Goal: Use online tool/utility

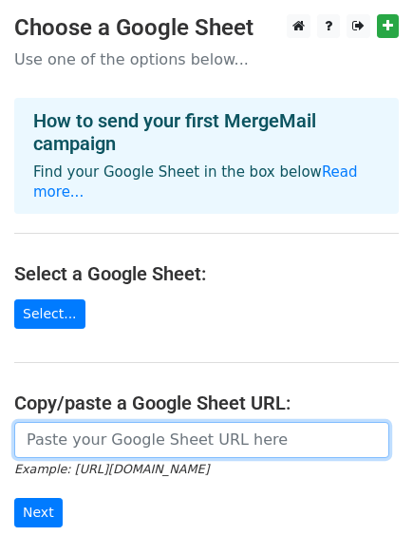
click at [85, 425] on input "url" at bounding box center [201, 440] width 375 height 36
paste input "[URL][DOMAIN_NAME]"
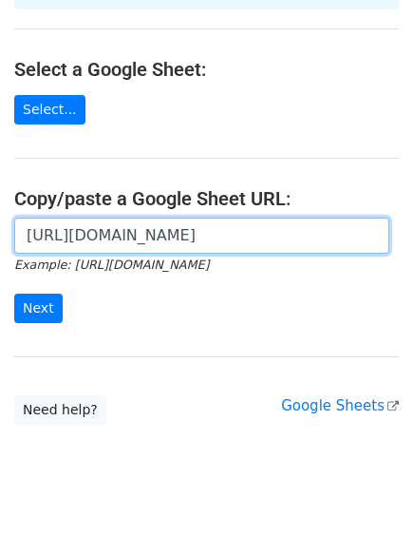
scroll to position [206, 0]
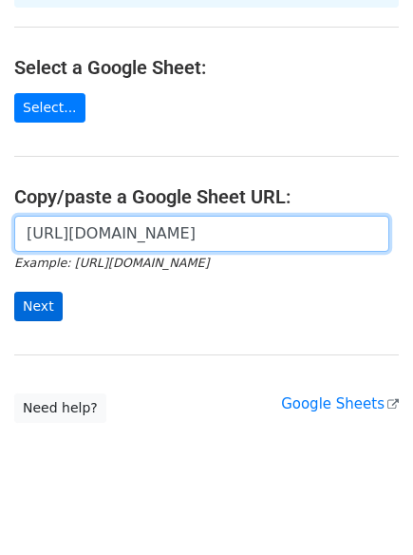
type input "[URL][DOMAIN_NAME]"
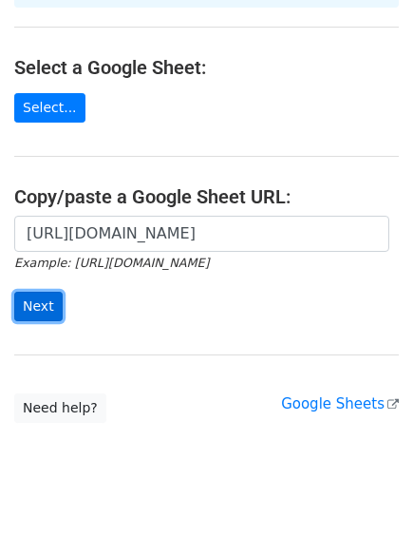
click at [48, 292] on input "Next" at bounding box center [38, 306] width 48 height 29
